Goal: Task Accomplishment & Management: Use online tool/utility

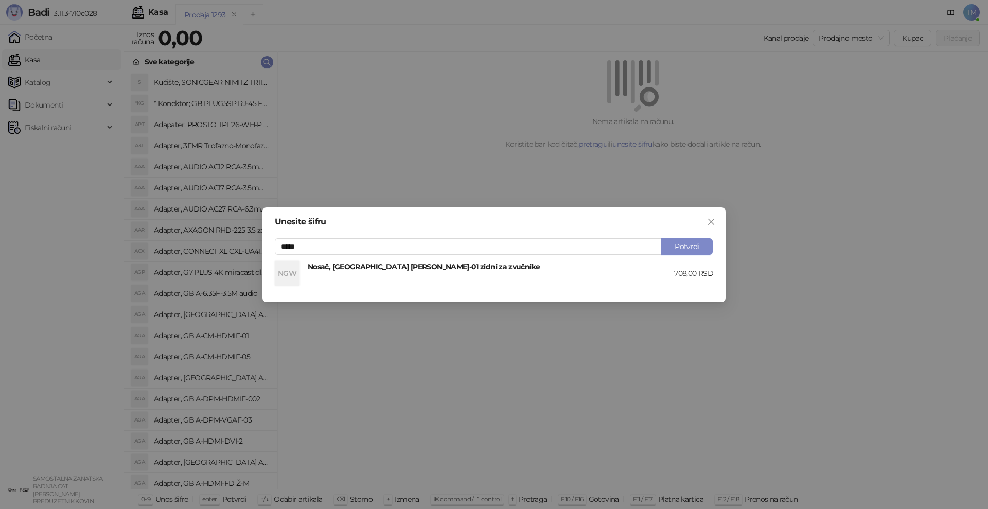
type input "*****"
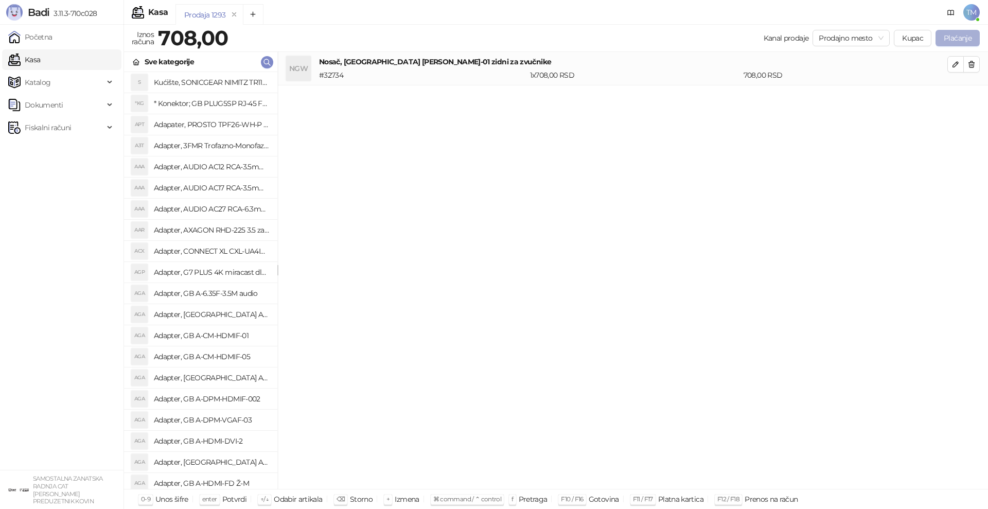
click at [954, 35] on button "Plaćanje" at bounding box center [957, 38] width 44 height 16
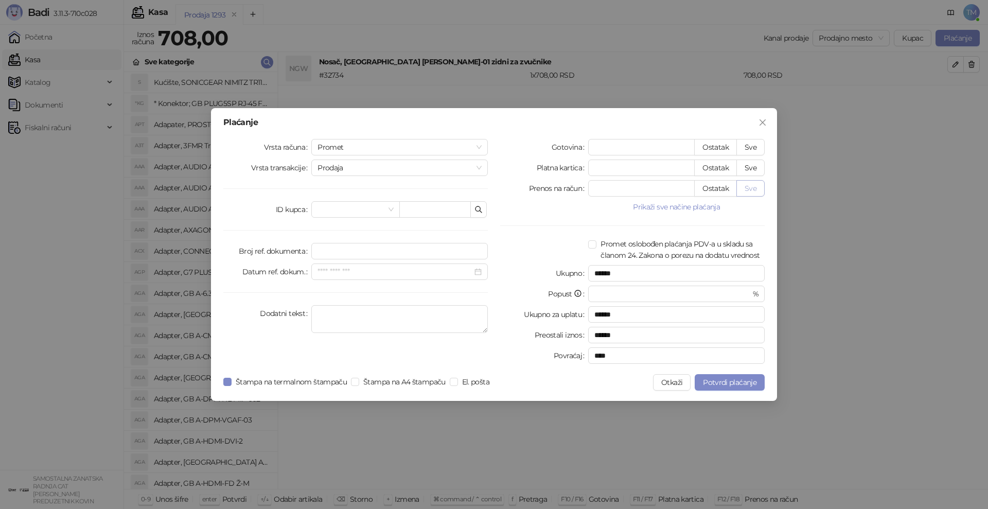
click at [749, 187] on button "Sve" at bounding box center [750, 188] width 28 height 16
type input "***"
type input "****"
click at [726, 385] on span "Potvrdi plaćanje" at bounding box center [730, 382] width 54 height 9
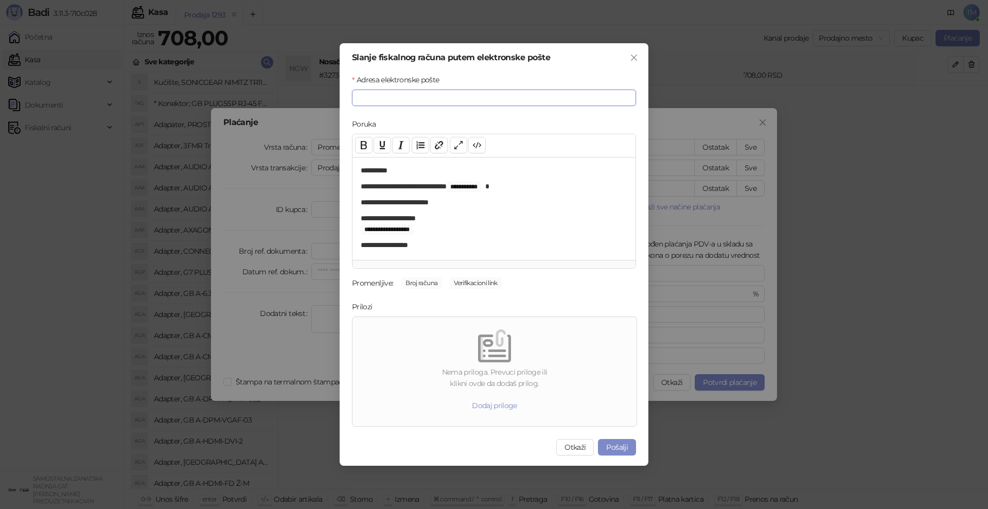
click at [410, 102] on input "Adresa elektronske pošte" at bounding box center [494, 98] width 284 height 16
type input "**********"
click at [611, 448] on button "Pošalji" at bounding box center [617, 447] width 38 height 16
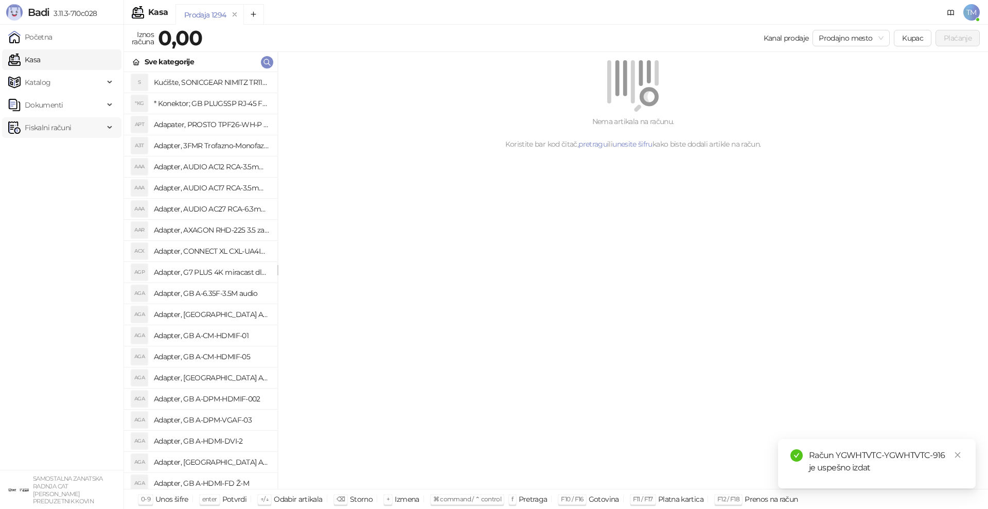
click at [37, 127] on span "Fiskalni računi" at bounding box center [48, 127] width 46 height 21
click at [46, 151] on link "Izdati računi" at bounding box center [40, 150] width 56 height 21
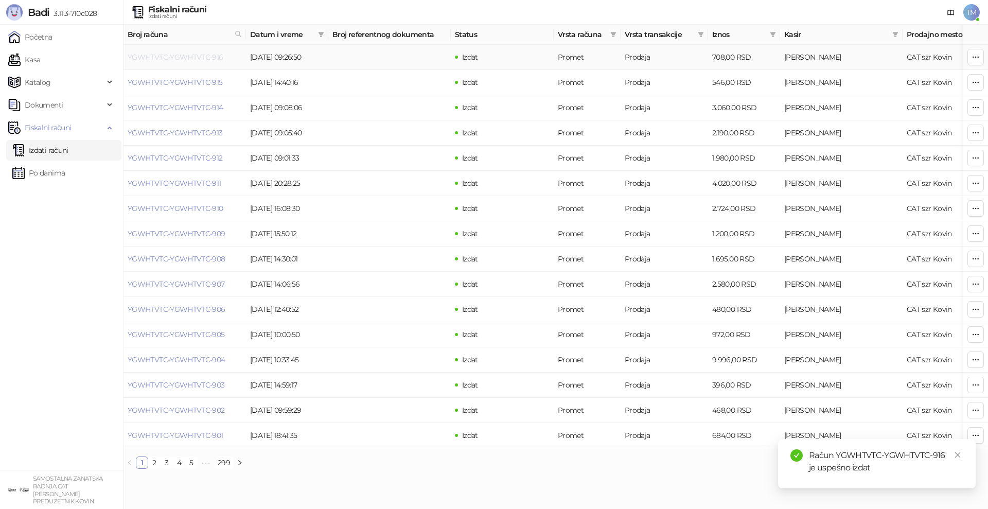
click at [158, 57] on link "YGWHTVTC-YGWHTVTC-916" at bounding box center [176, 56] width 96 height 9
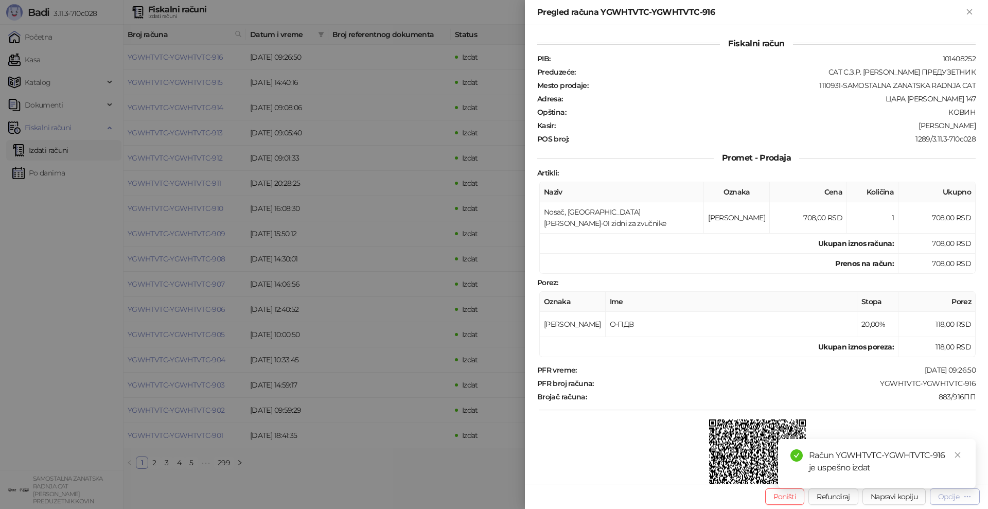
click at [962, 497] on div "Opcije" at bounding box center [954, 496] width 33 height 10
click at [957, 452] on icon "close" at bounding box center [957, 454] width 7 height 7
click at [946, 497] on div "Opcije" at bounding box center [948, 496] width 21 height 9
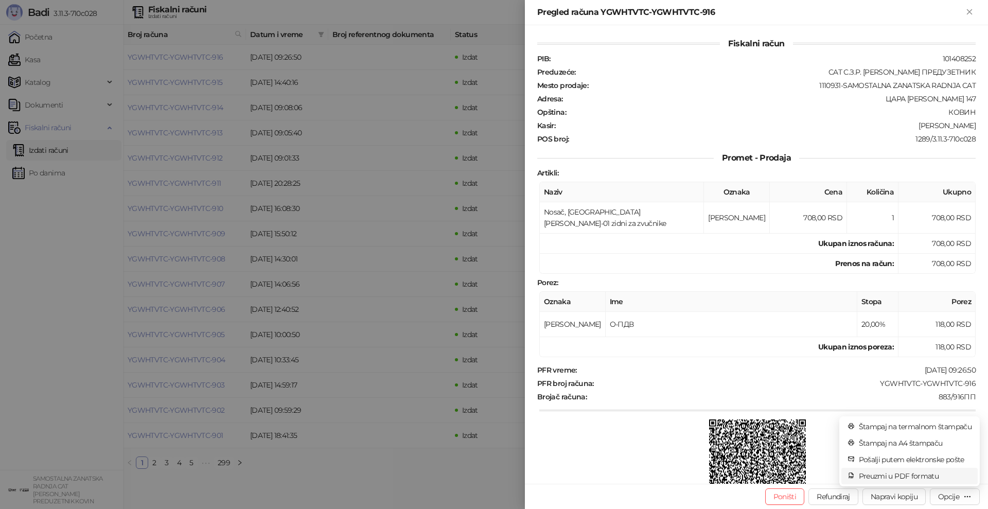
click at [917, 478] on span "Preuzmi u PDF formatu" at bounding box center [915, 475] width 113 height 11
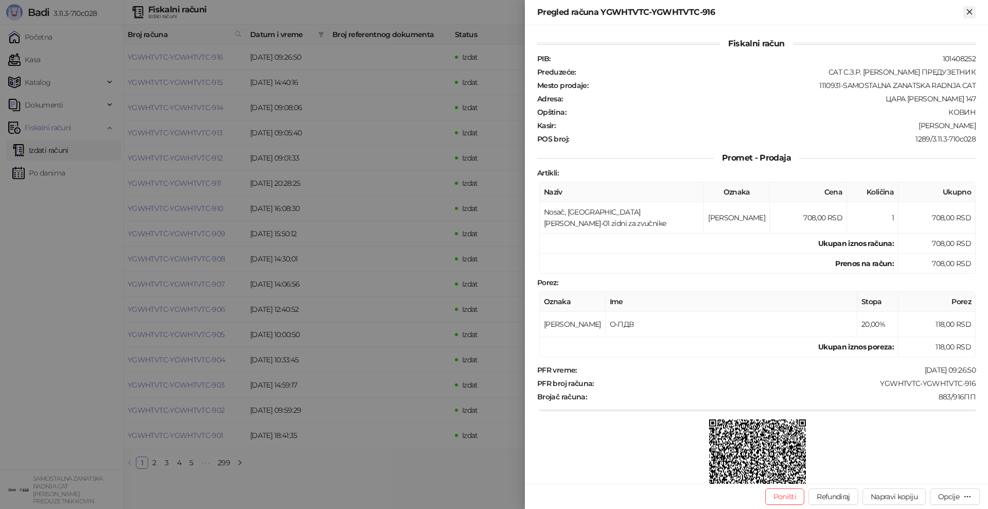
click at [966, 13] on icon "Zatvori" at bounding box center [969, 11] width 9 height 9
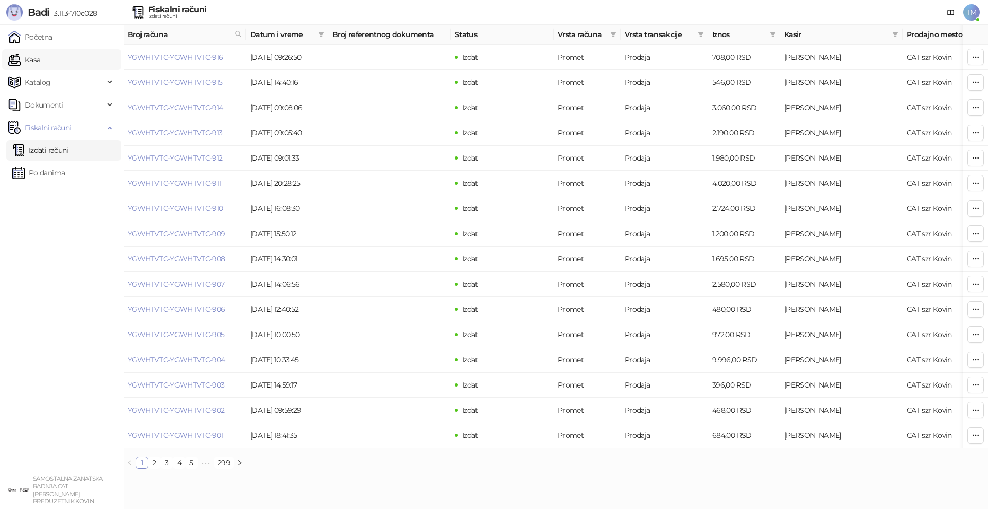
click at [21, 61] on link "Kasa" at bounding box center [24, 59] width 32 height 21
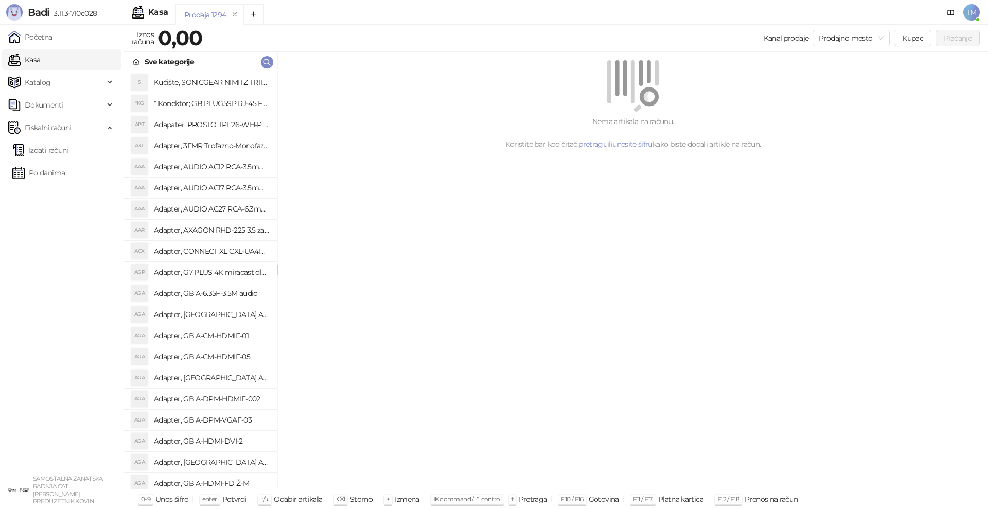
click at [537, 287] on div "Nema artikala na računu. Koristite bar kod čitač, pretragu ili unesite šifru ka…" at bounding box center [633, 270] width 710 height 437
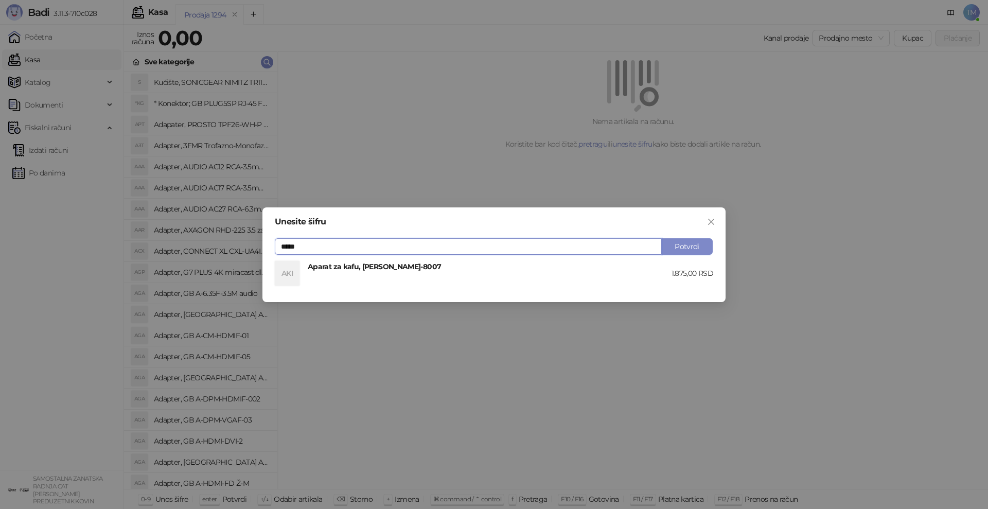
type input "*****"
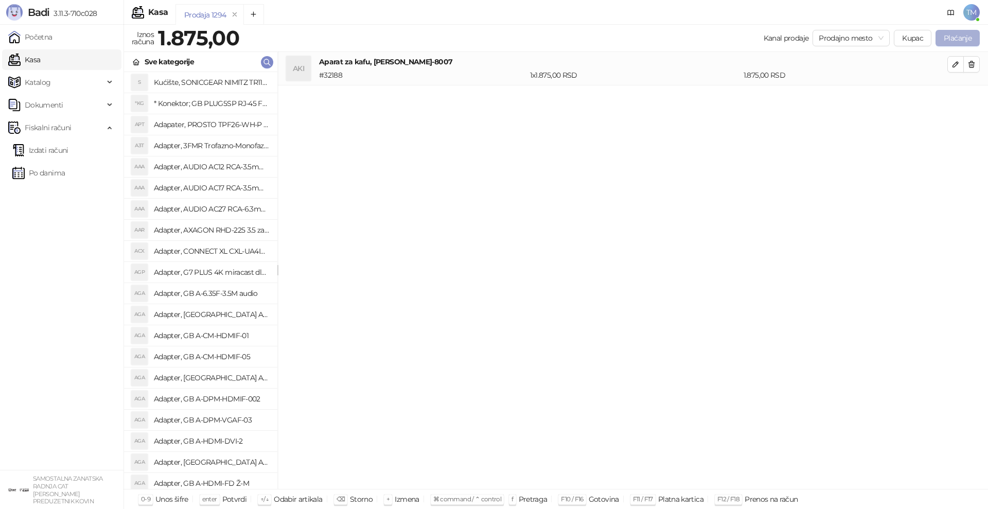
click at [951, 34] on button "Plaćanje" at bounding box center [957, 38] width 44 height 16
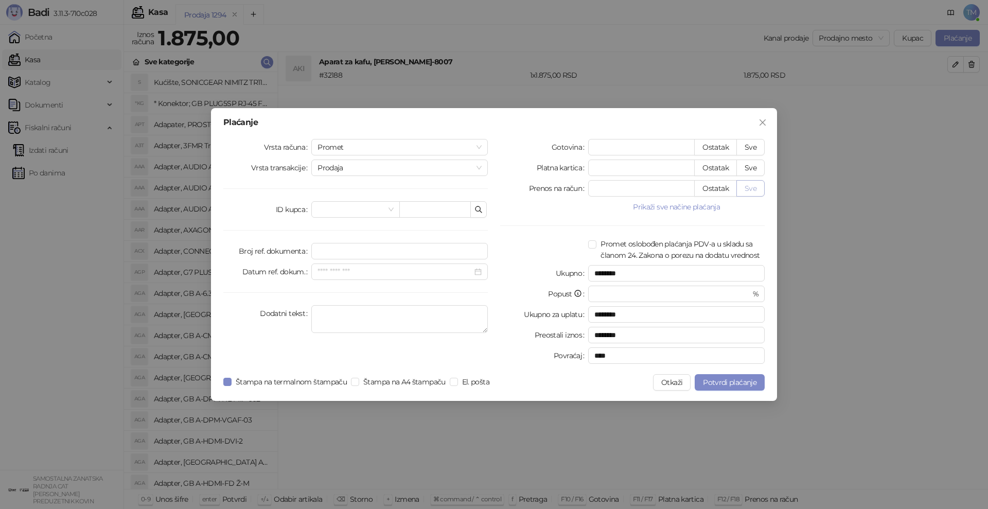
click at [751, 191] on button "Sve" at bounding box center [750, 188] width 28 height 16
type input "****"
click at [222, 379] on div "Plaćanje Vrsta računa Promet Vrsta transakcije Prodaja ID kupca Broj ref. dokum…" at bounding box center [494, 254] width 566 height 293
click at [736, 384] on span "Potvrdi plaćanje" at bounding box center [730, 382] width 54 height 9
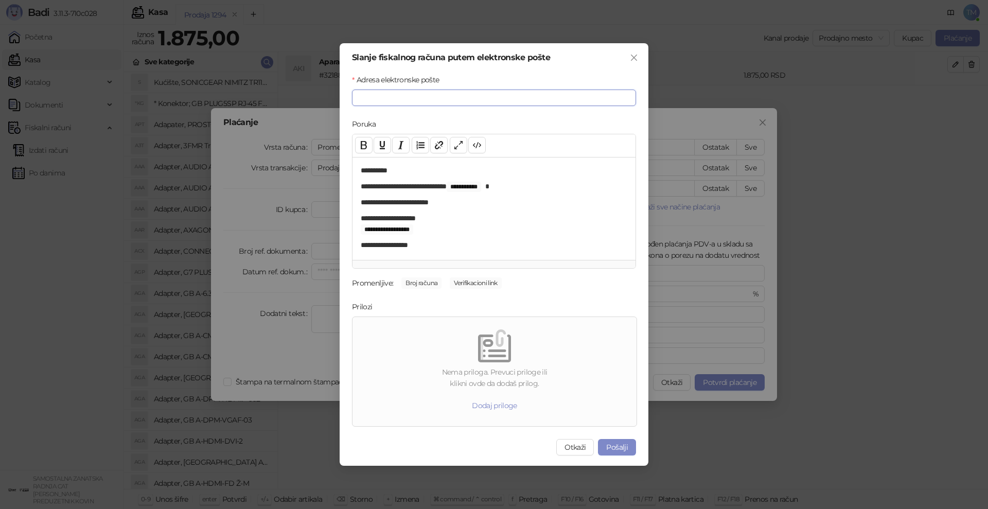
click at [434, 100] on input "Adresa elektronske pošte" at bounding box center [494, 98] width 284 height 16
type input "**********"
click at [616, 450] on button "Pošalji" at bounding box center [617, 447] width 38 height 16
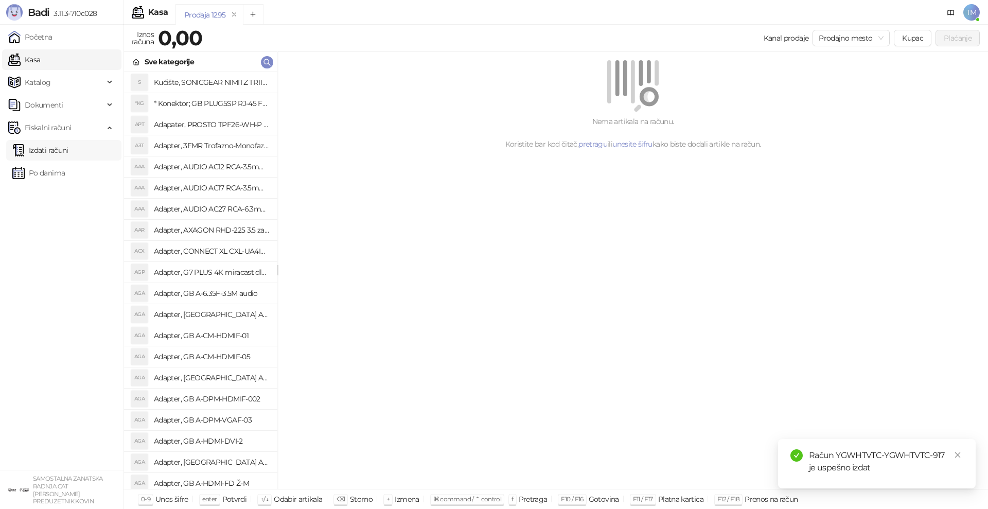
click at [39, 152] on link "Izdati računi" at bounding box center [40, 150] width 56 height 21
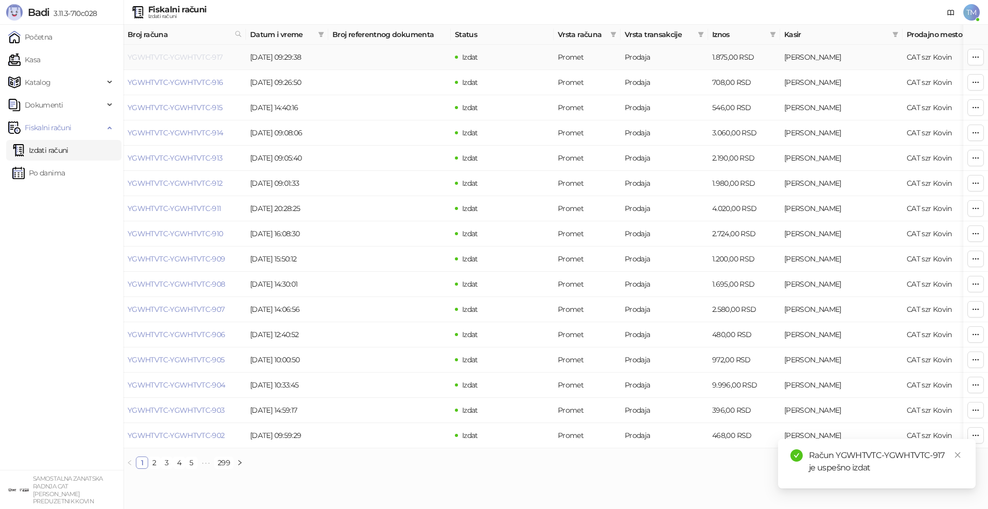
click at [173, 56] on link "YGWHTVTC-YGWHTVTC-917" at bounding box center [175, 56] width 95 height 9
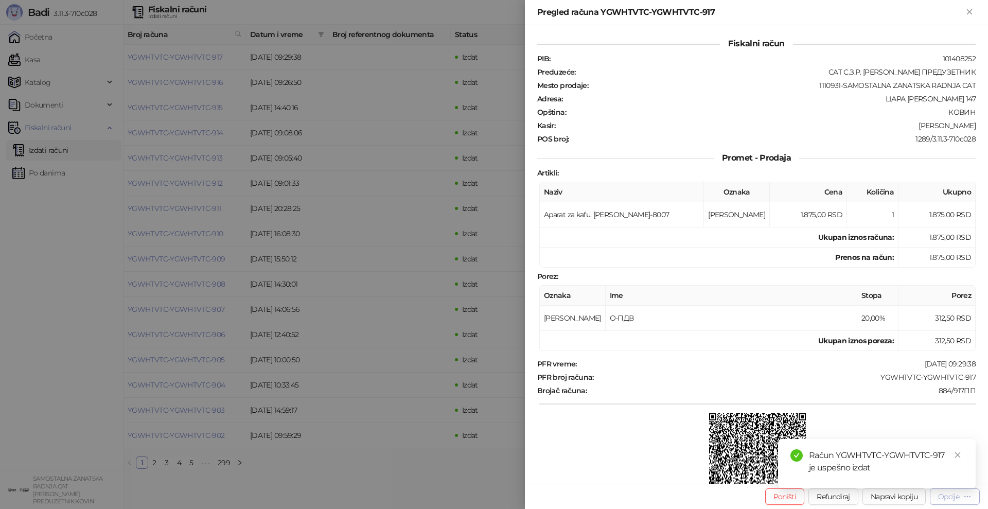
click at [956, 497] on div "Opcije" at bounding box center [948, 496] width 21 height 9
click at [956, 454] on icon "close" at bounding box center [957, 454] width 7 height 7
click at [956, 494] on div "Opcije" at bounding box center [948, 496] width 21 height 9
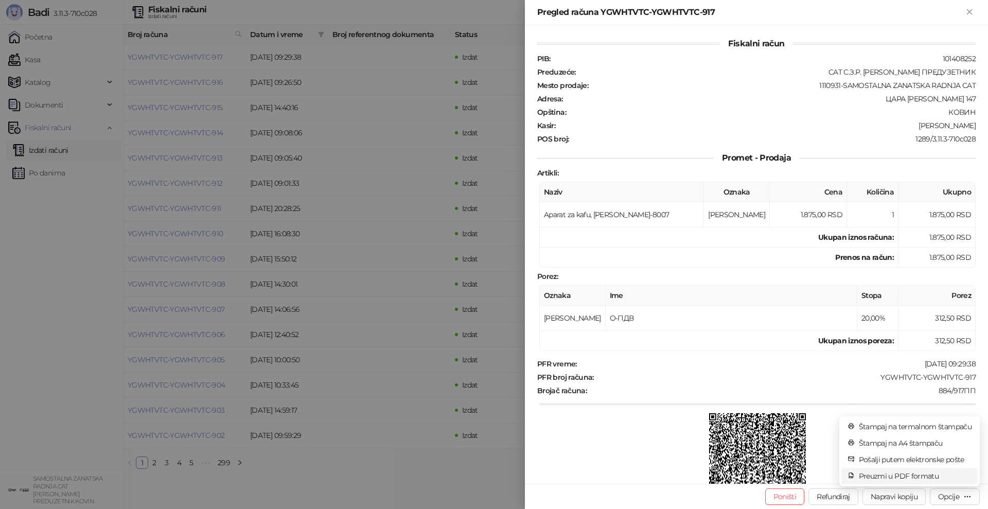
click at [896, 476] on span "Preuzmi u PDF formatu" at bounding box center [915, 475] width 113 height 11
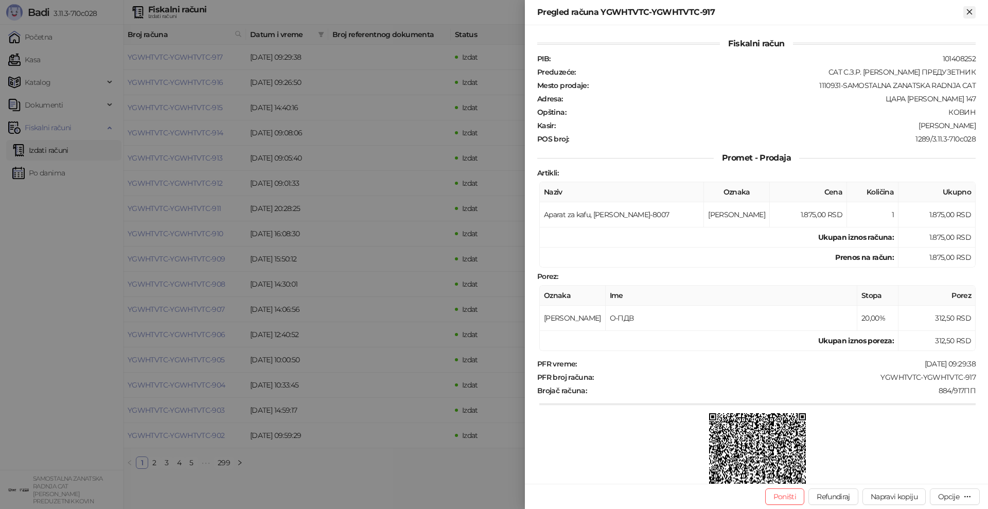
click at [968, 11] on icon "Zatvori" at bounding box center [969, 11] width 9 height 9
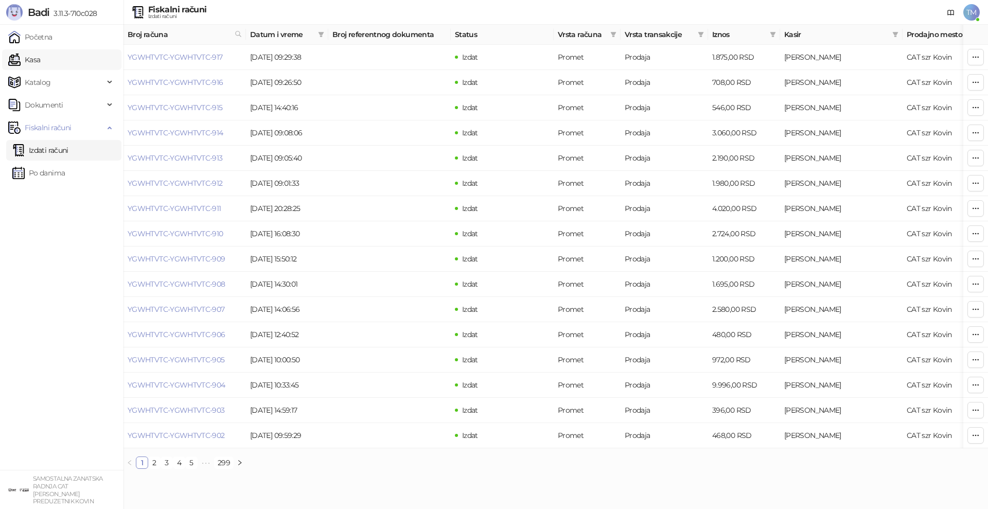
click at [40, 63] on link "Kasa" at bounding box center [24, 59] width 32 height 21
